Goal: Navigation & Orientation: Find specific page/section

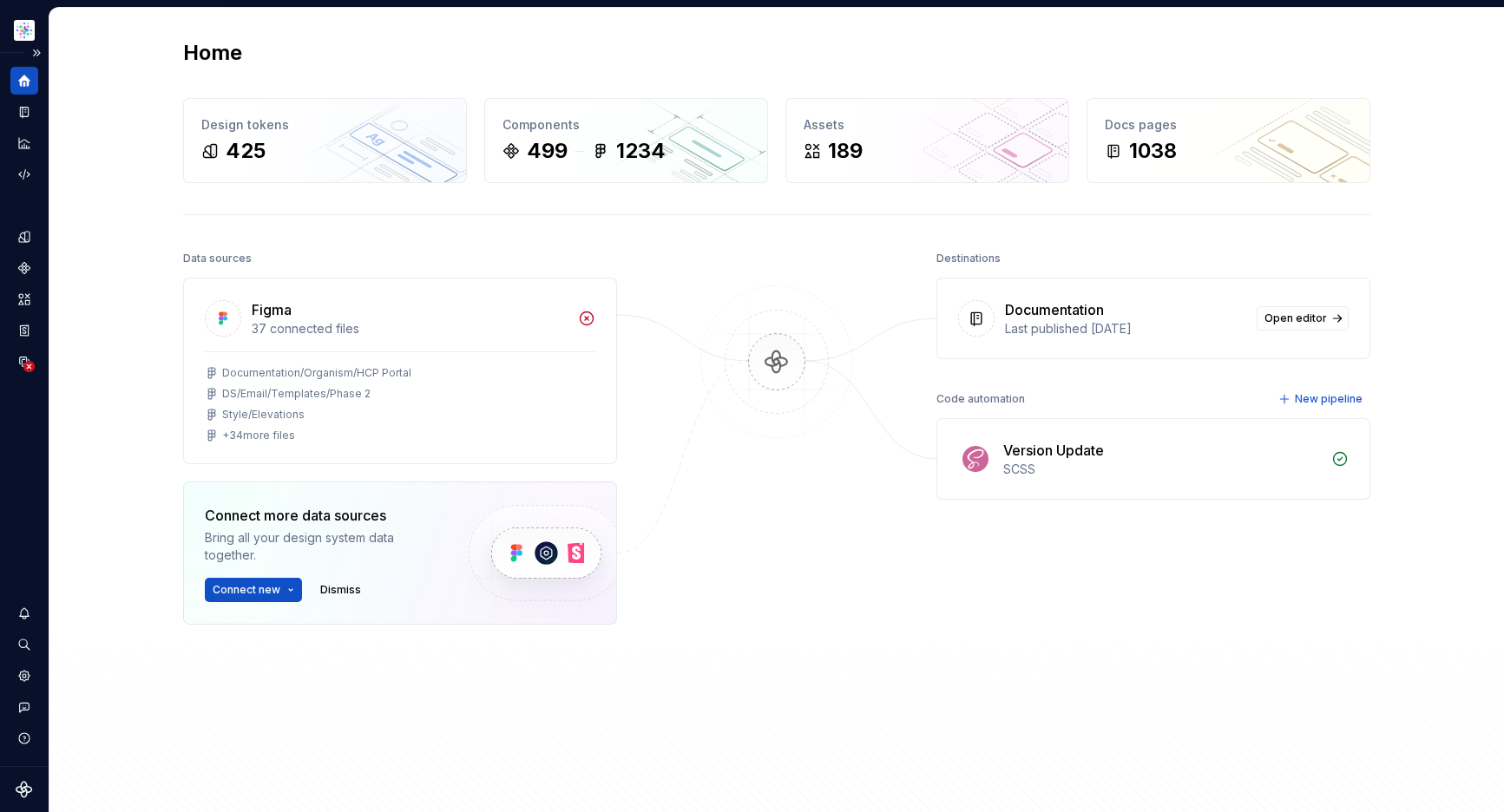
click at [23, 792] on icon "Supernova Logo" at bounding box center [24, 789] width 17 height 17
click at [38, 51] on button "Expand sidebar" at bounding box center [36, 52] width 24 height 24
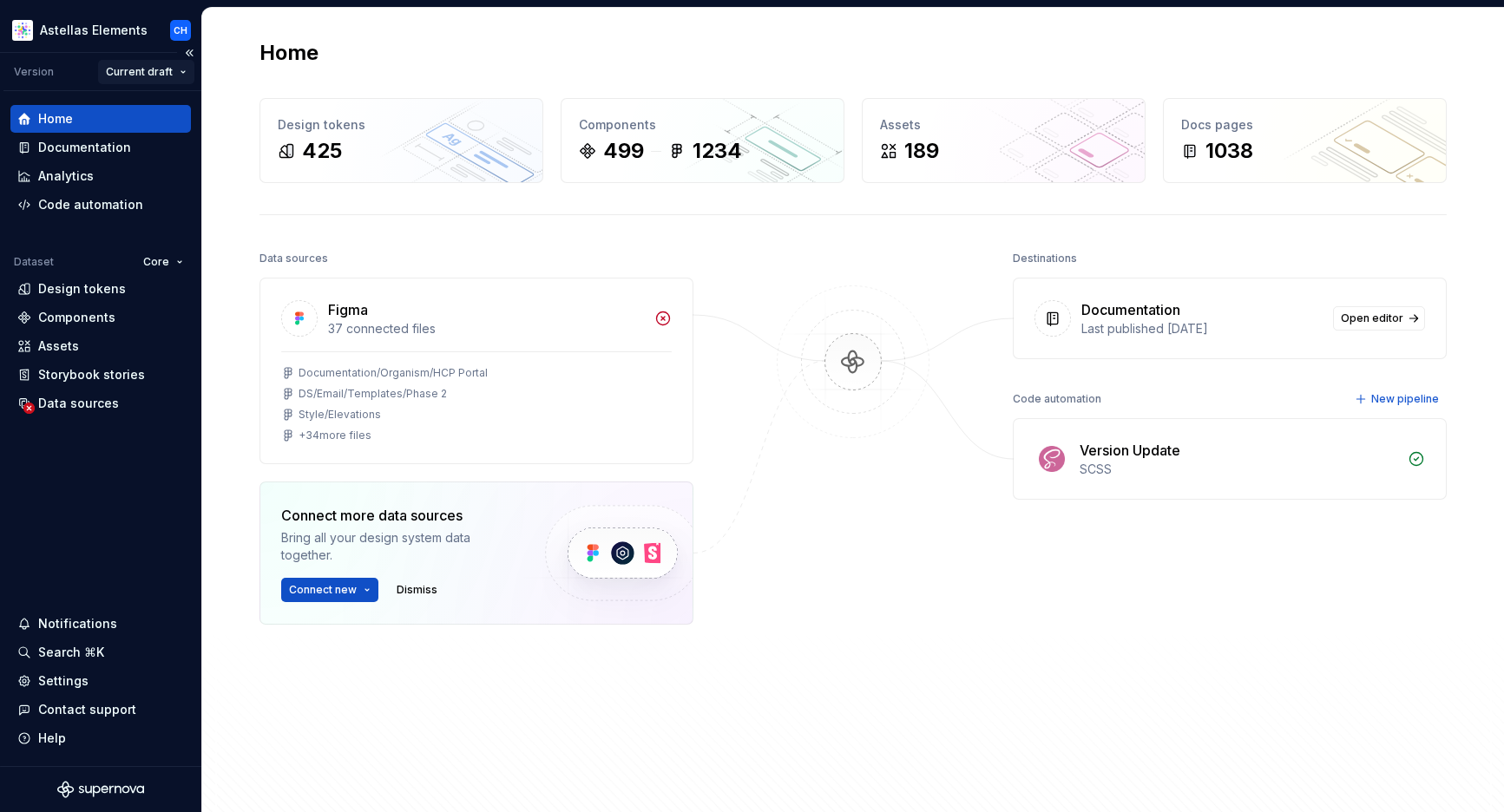
click at [186, 65] on html "Astellas Elements CH Version Current draft Home Documentation Analytics Code au…" at bounding box center [752, 406] width 1504 height 812
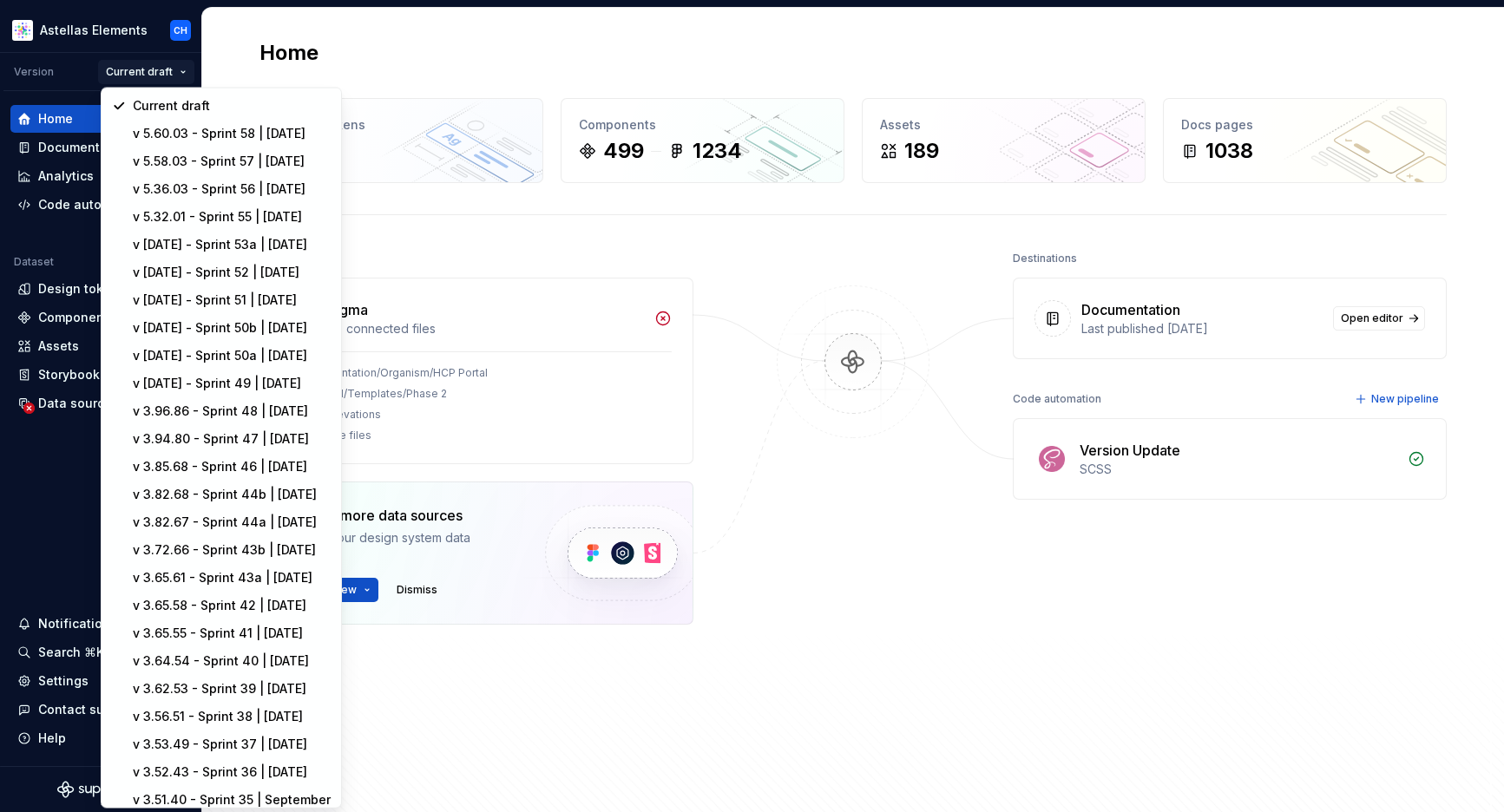
click at [180, 70] on html "Astellas Elements CH Version Current draft Home Documentation Analytics Code au…" at bounding box center [752, 406] width 1504 height 812
